Goal: Find specific page/section: Find specific page/section

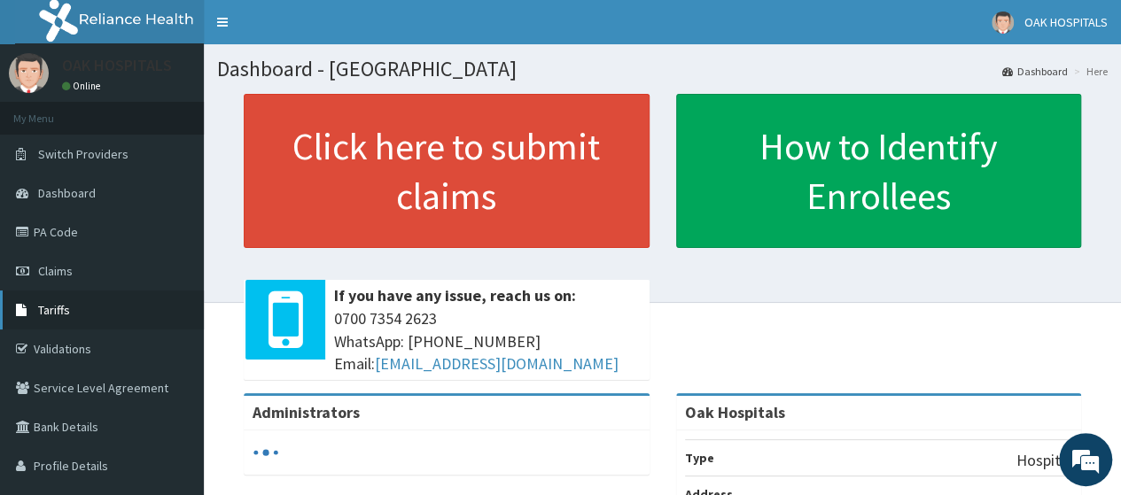
click at [53, 311] on span "Tariffs" at bounding box center [54, 310] width 32 height 16
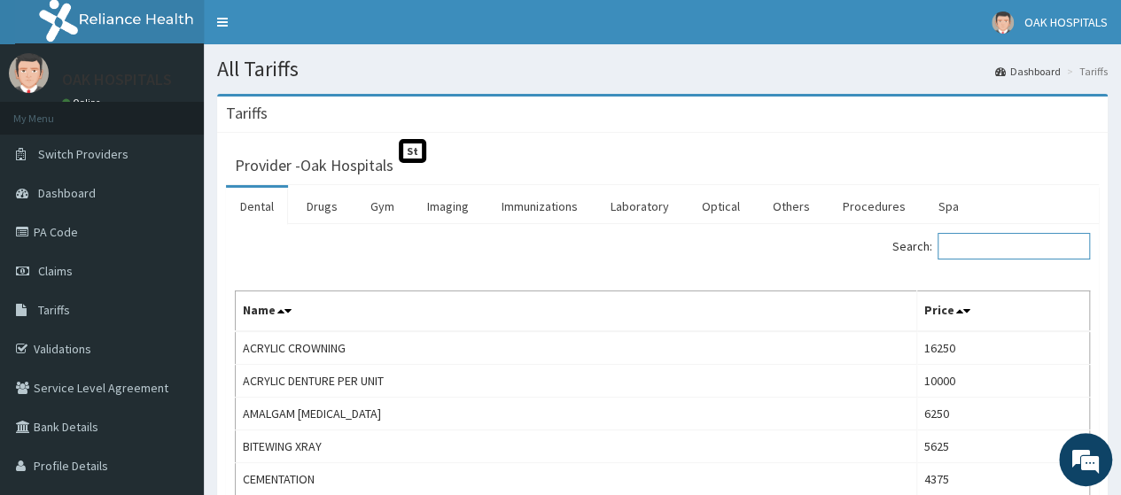
click at [993, 246] on input "Search:" at bounding box center [1013, 246] width 152 height 27
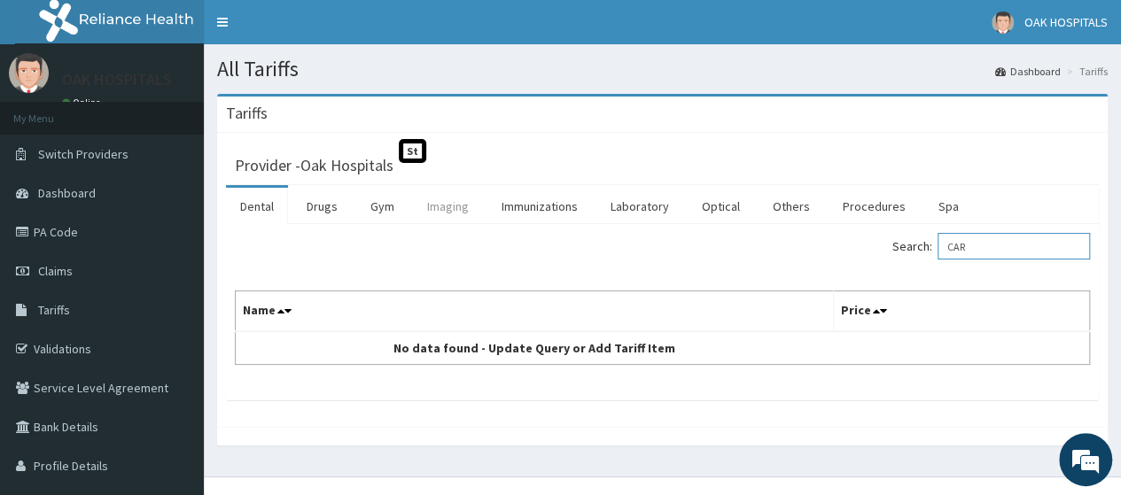
type input "CAR"
click at [432, 204] on link "Imaging" at bounding box center [448, 206] width 70 height 37
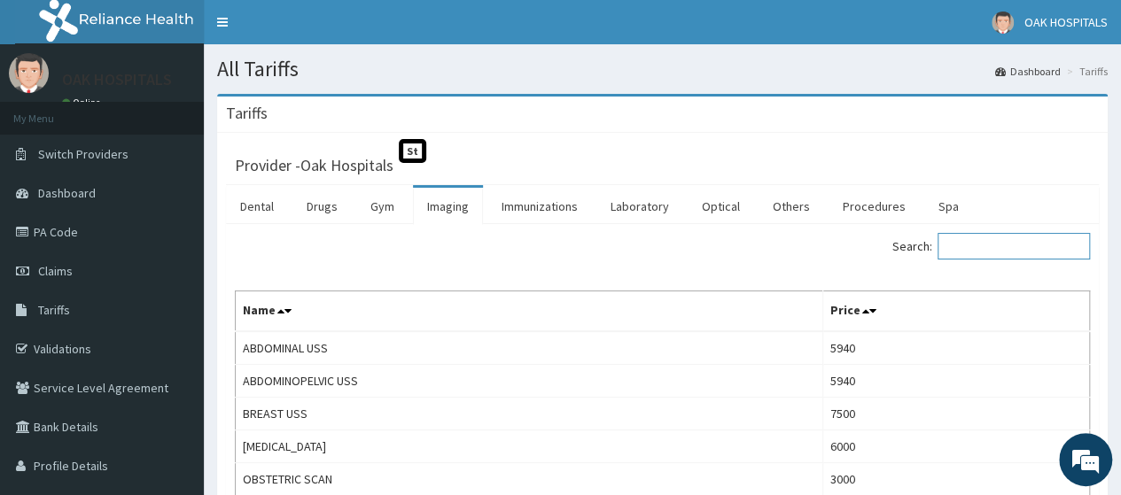
click at [985, 249] on input "Search:" at bounding box center [1013, 246] width 152 height 27
type input "CA"
click at [864, 206] on link "Procedures" at bounding box center [873, 206] width 91 height 37
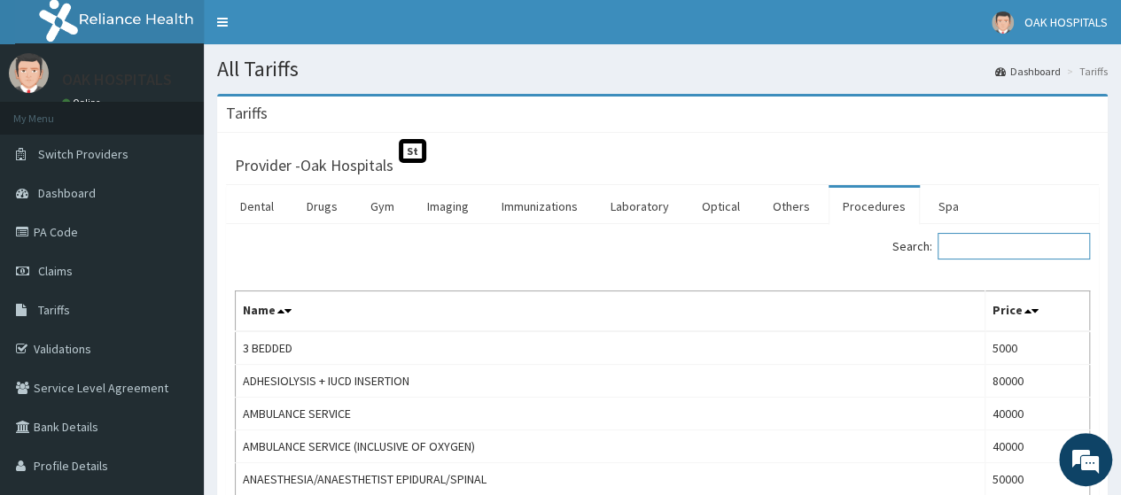
click at [992, 241] on input "Search:" at bounding box center [1013, 246] width 152 height 27
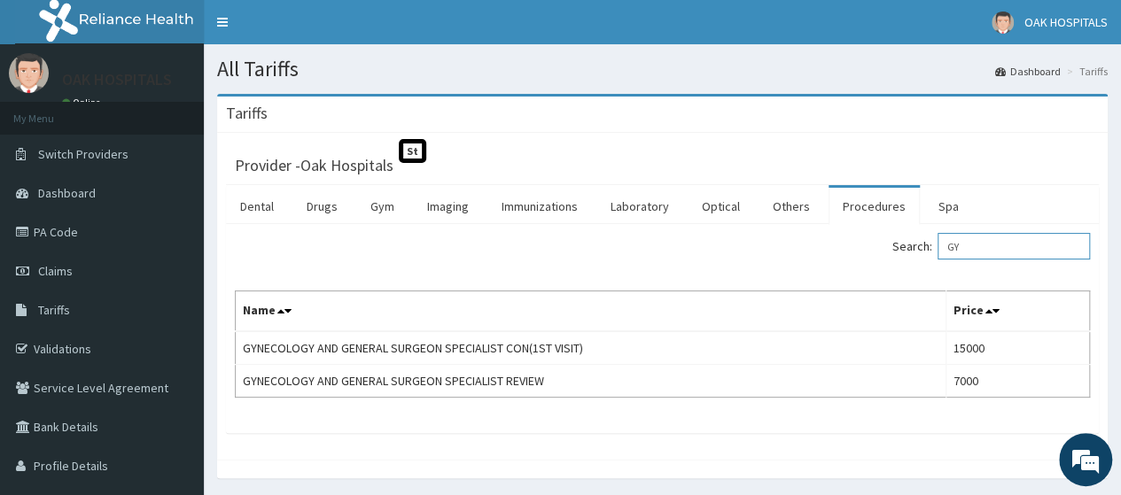
type input "G"
